Goal: Task Accomplishment & Management: Manage account settings

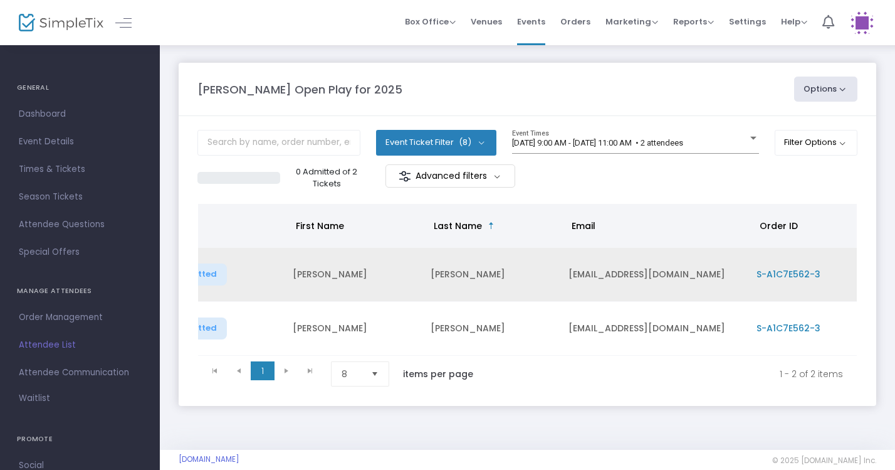
scroll to position [0, 76]
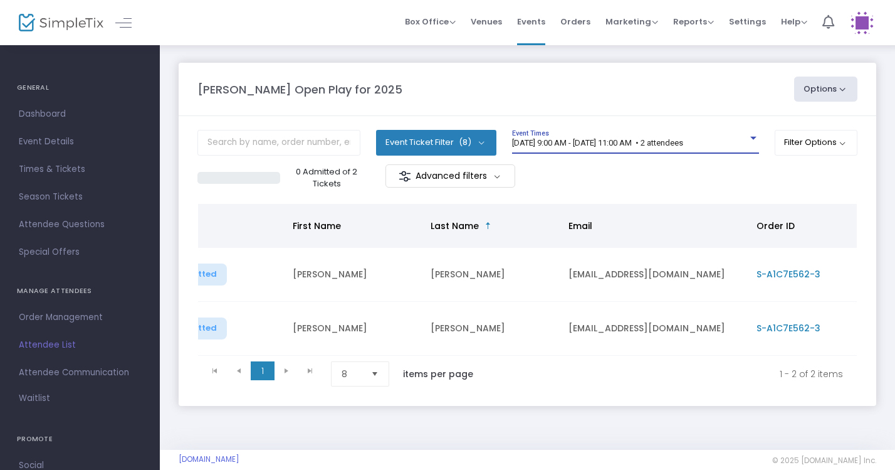
click at [745, 147] on div "[DATE] 9:00 AM - [DATE] 11:00 AM • 2 attendees" at bounding box center [630, 143] width 236 height 9
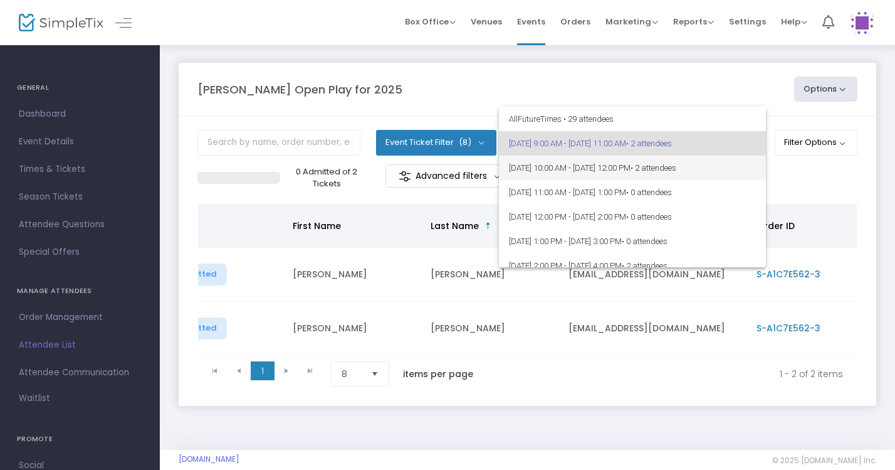
click at [736, 164] on span "8/23/2025 @ 10:00 AM - 8/23/2025 @ 12:00 PM • 2 attendees" at bounding box center [632, 167] width 247 height 24
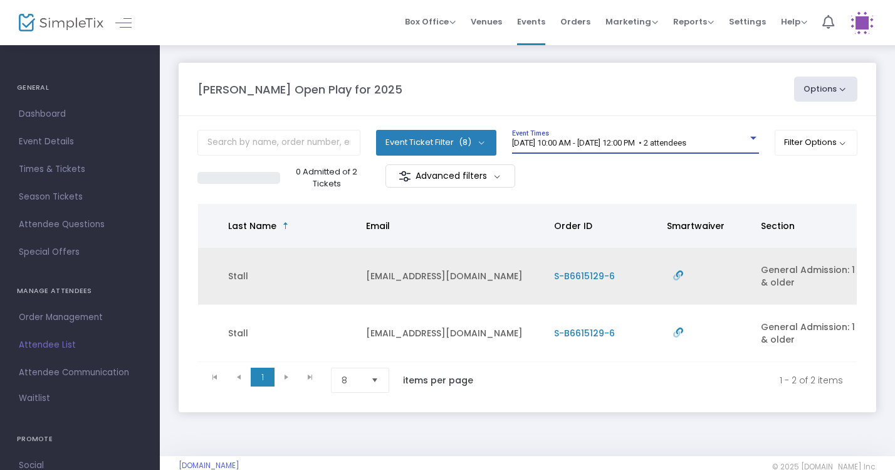
scroll to position [0, 275]
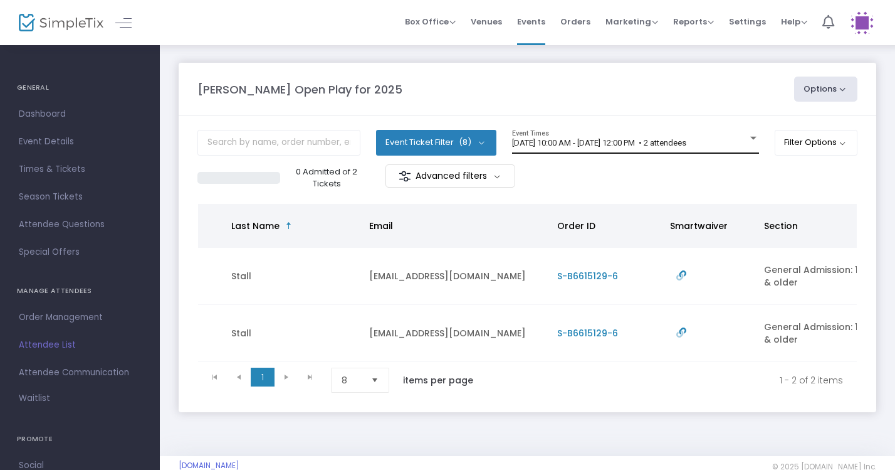
click at [730, 133] on div "8/23/2025 @ 10:00 AM - 8/23/2025 @ 12:00 PM • 2 attendees Event Times" at bounding box center [635, 142] width 247 height 24
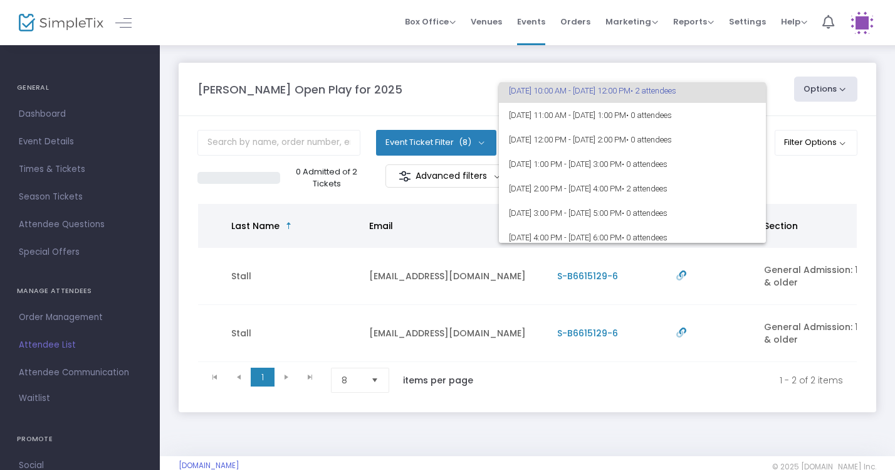
scroll to position [53, 0]
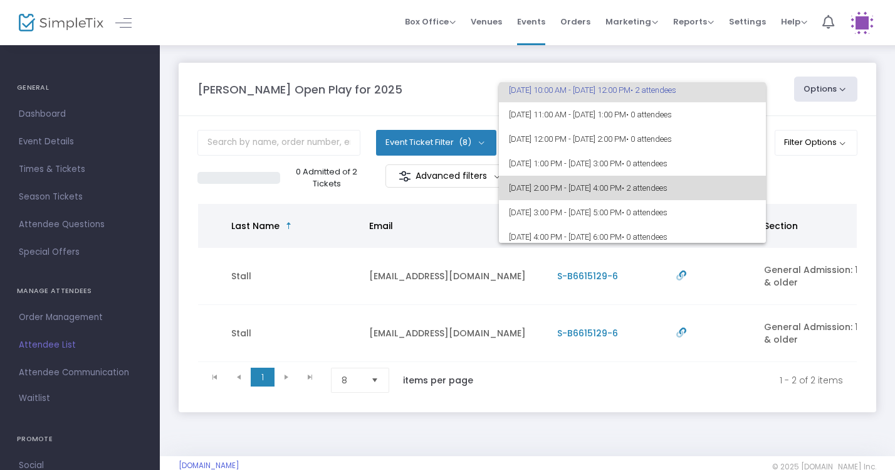
click at [668, 189] on span "• 2 attendees" at bounding box center [645, 187] width 46 height 9
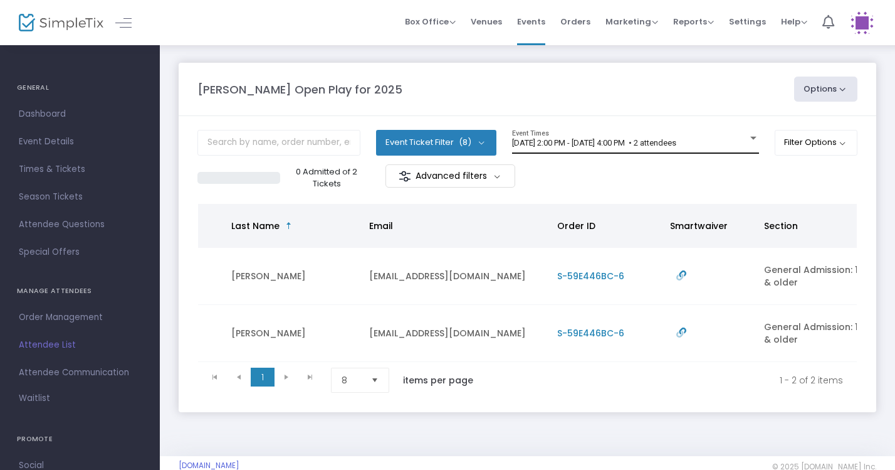
click at [707, 135] on div "8/23/2025 @ 2:00 PM - 8/23/2025 @ 4:00 PM • 2 attendees Event Times" at bounding box center [635, 142] width 247 height 24
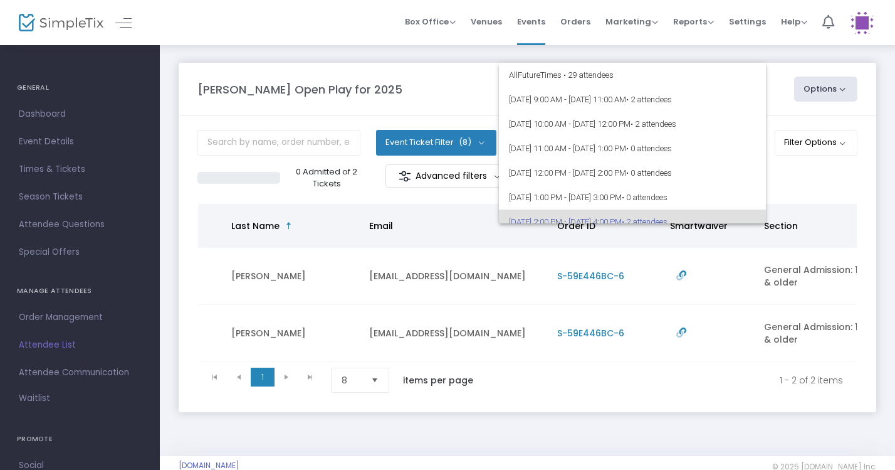
scroll to position [0, 0]
click at [846, 180] on div at bounding box center [447, 235] width 895 height 470
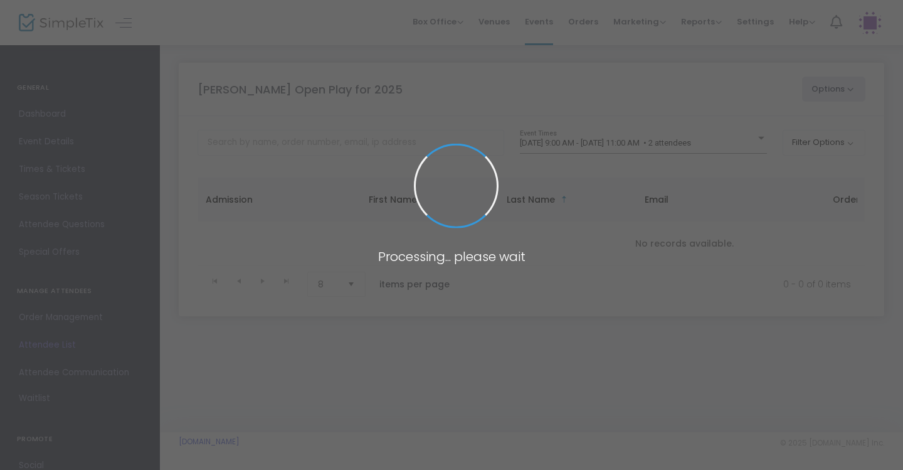
click at [740, 147] on span at bounding box center [451, 235] width 903 height 470
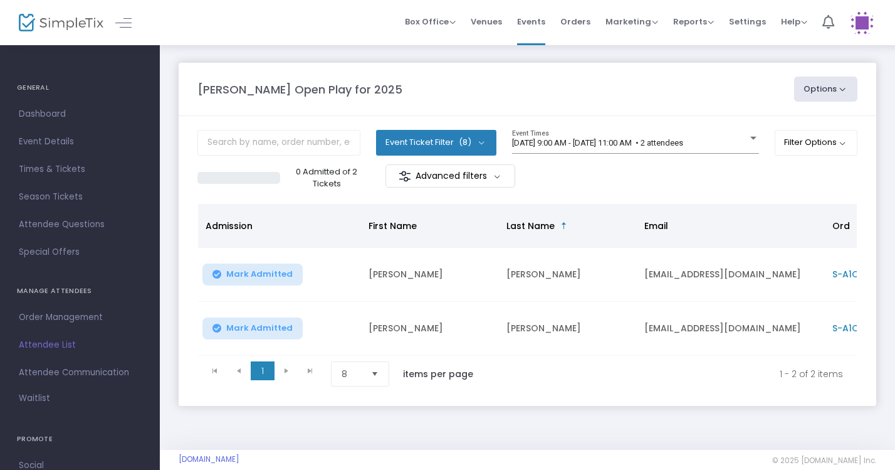
click at [740, 147] on div "[DATE] 9:00 AM - [DATE] 11:00 AM • 2 attendees" at bounding box center [630, 143] width 236 height 9
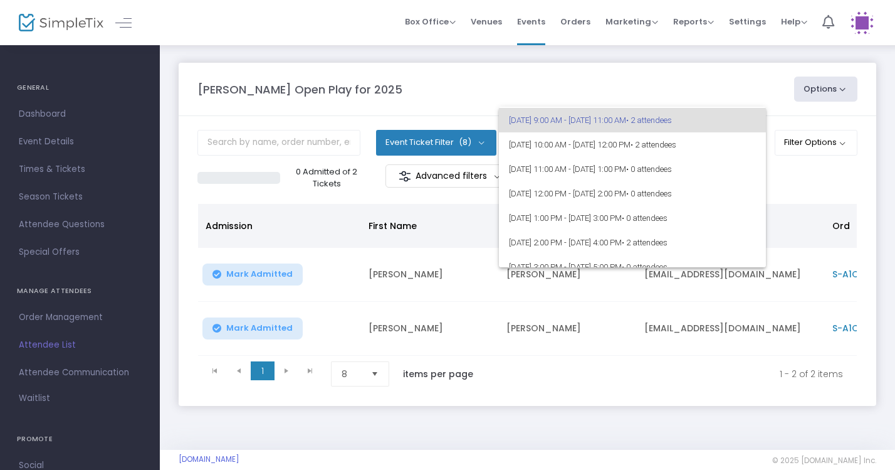
scroll to position [32, 0]
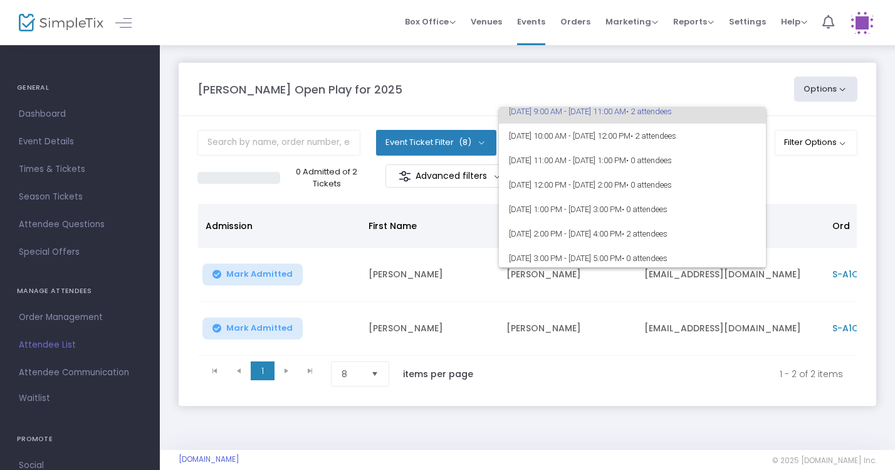
click at [740, 84] on div at bounding box center [447, 235] width 895 height 470
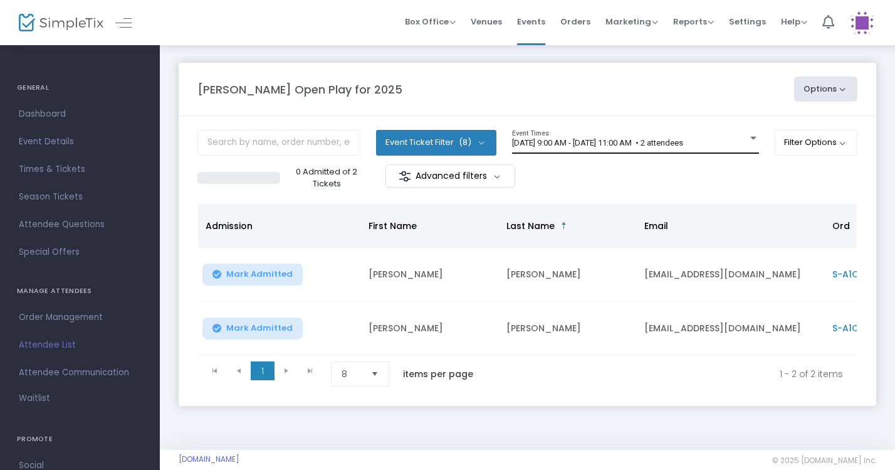
click at [737, 140] on div "[DATE] 9:00 AM - [DATE] 11:00 AM • 2 attendees" at bounding box center [630, 143] width 236 height 9
click at [735, 148] on div "8/23/2025 @ 9:00 AM - 8/23/2025 @ 11:00 AM • 2 attendees Event Times" at bounding box center [635, 142] width 247 height 24
